Goal: Register for event/course

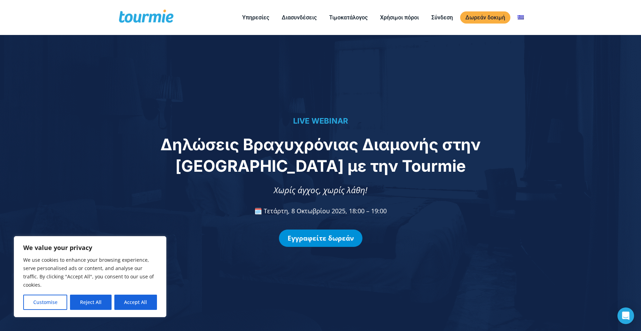
click at [339, 240] on link "Εγγραφείτε δωρεάν" at bounding box center [321, 238] width 84 height 17
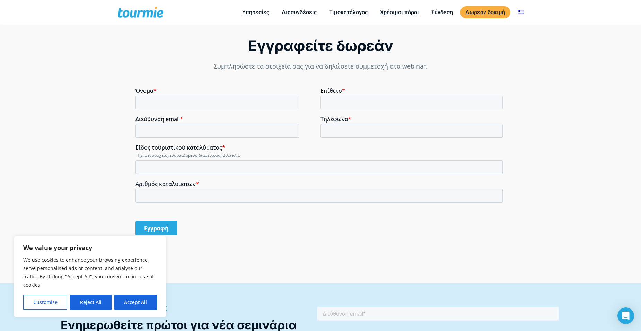
scroll to position [590, 0]
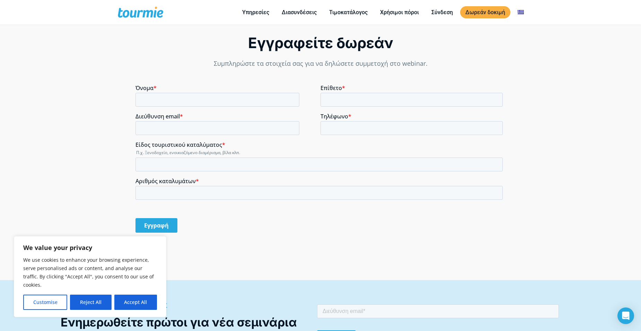
click at [156, 109] on fieldset "Όνομα * Επίθετο *" at bounding box center [321, 99] width 370 height 28
click at [156, 104] on input "Όνομα *" at bounding box center [218, 100] width 164 height 14
type input "Εύη"
click at [368, 94] on input "Επίθετο *" at bounding box center [412, 100] width 182 height 14
type input "[PERSON_NAME]"
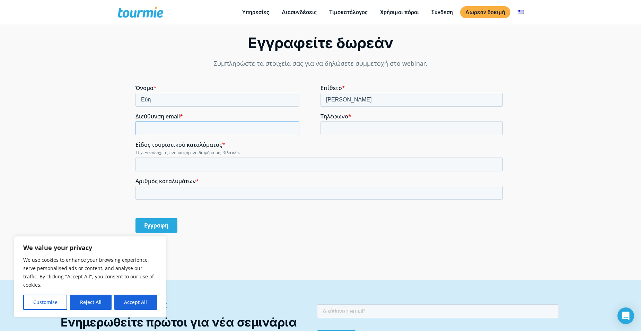
click at [215, 127] on input "Διεύθυνση email *" at bounding box center [218, 128] width 164 height 14
drag, startPoint x: 170, startPoint y: 128, endPoint x: 183, endPoint y: 127, distance: 12.8
click at [170, 128] on input "[EMAIL_ADDRESS][DOMAIN_NAME]" at bounding box center [218, 128] width 164 height 14
type input "[EMAIL_ADDRESS][DOMAIN_NAME]"
click at [344, 130] on input "Τηλέφωνο *" at bounding box center [412, 128] width 182 height 14
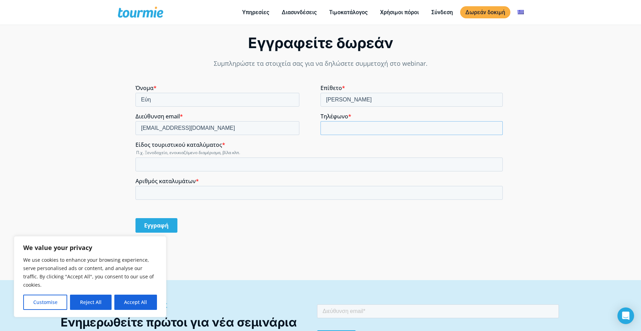
type input "[PHONE_NUMBER]"
click at [181, 164] on input "Είδος τουριστικού καταλύματος *" at bounding box center [320, 165] width 368 height 14
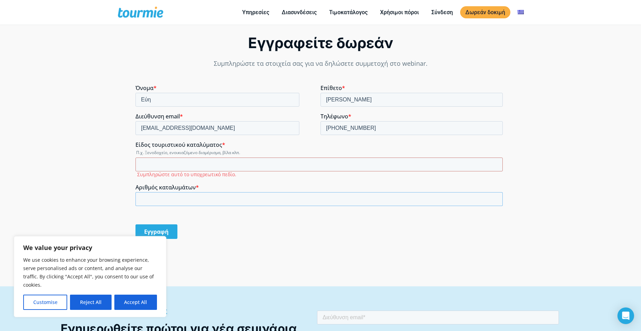
click at [188, 196] on input "Αριθμός καταλυμάτων *" at bounding box center [320, 199] width 368 height 14
click at [229, 159] on input "Είδος τουριστικού καταλύματος *" at bounding box center [320, 165] width 368 height 14
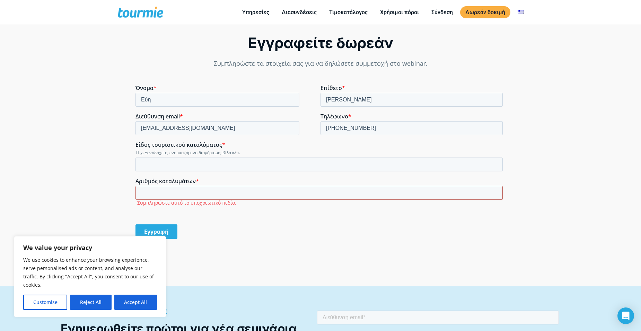
click at [208, 197] on input "Αριθμός καταλυμάτων *" at bounding box center [320, 193] width 368 height 14
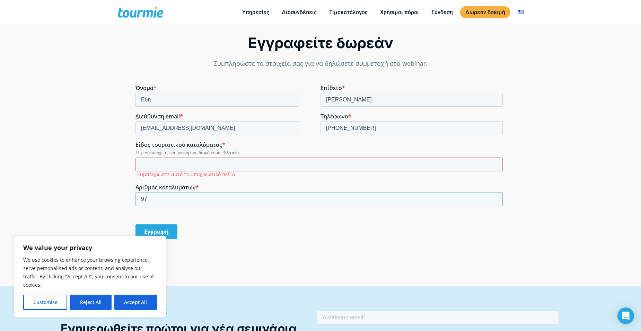
type input "97"
click at [199, 164] on input "Είδος τουριστικού καταλύματος *" at bounding box center [320, 165] width 368 height 14
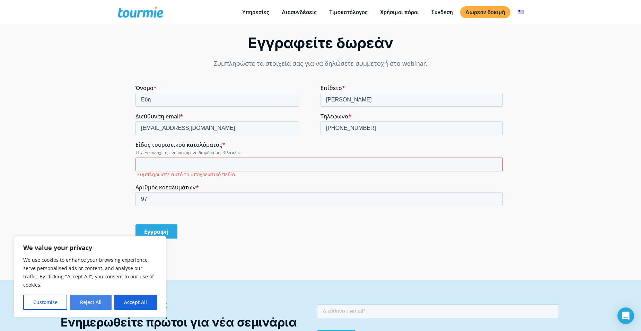
click at [95, 305] on button "Reject All" at bounding box center [90, 302] width 41 height 15
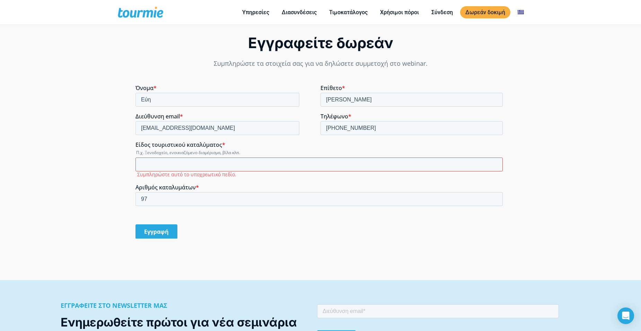
click at [213, 170] on input "Είδος τουριστικού καταλύματος *" at bounding box center [320, 165] width 368 height 14
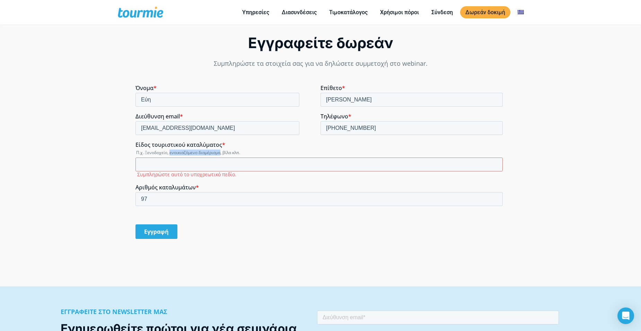
drag, startPoint x: 221, startPoint y: 152, endPoint x: 170, endPoint y: 150, distance: 51.0
click at [170, 150] on legend "Π.χ. Ξενοδοχείο, ενοικιαζόμενο διαμέρισμα, βίλα κλπ." at bounding box center [321, 153] width 370 height 6
copy legend "ενοικιαζόμενο διαμέρισμα"
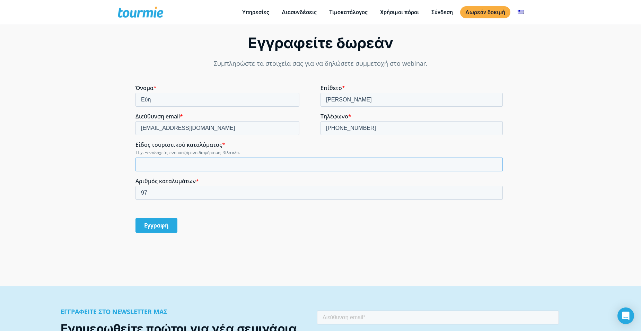
click at [171, 165] on input "Είδος τουριστικού καταλύματος *" at bounding box center [320, 165] width 368 height 14
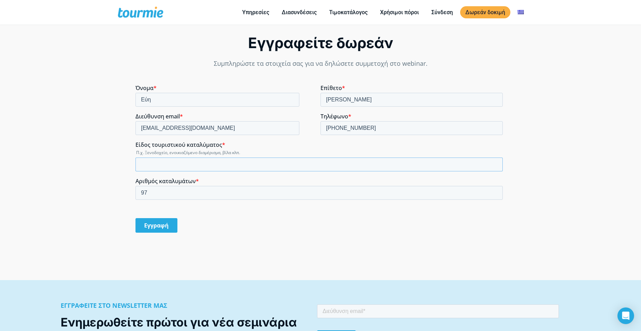
paste input "ενοικιαζόμενο διαμέρισμα"
type input "ενοικιαζόμενο διαμέρισμα"
click at [183, 186] on input "97" at bounding box center [320, 193] width 368 height 14
drag, startPoint x: 116, startPoint y: 196, endPoint x: 60, endPoint y: 198, distance: 55.9
click at [136, 198] on html "Όνομα * Εύη Επίθετο * [PERSON_NAME] email * [EMAIL_ADDRESS][DOMAIN_NAME] Τηλέφω…" at bounding box center [321, 165] width 370 height 161
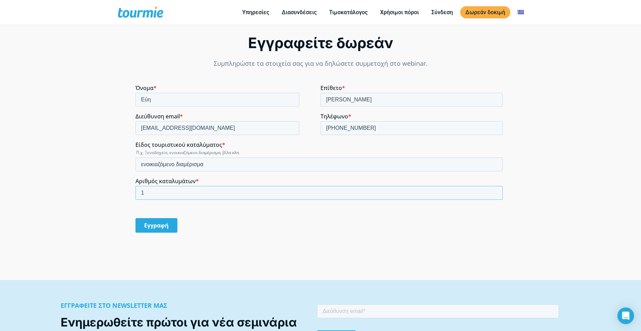
type input "1"
click at [167, 224] on input "Εγγραφή" at bounding box center [157, 225] width 42 height 15
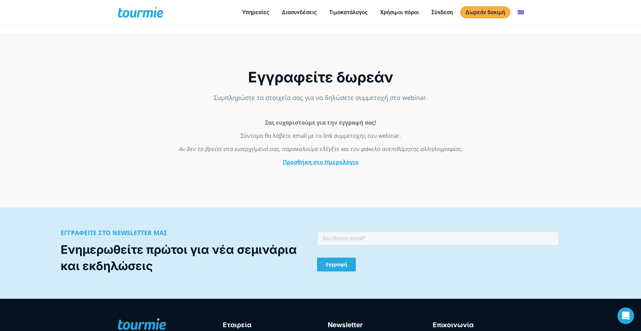
scroll to position [555, 0]
click at [327, 159] on link "Προσθήκη στο Ημερολόγιο" at bounding box center [321, 163] width 76 height 8
